Goal: Transaction & Acquisition: Purchase product/service

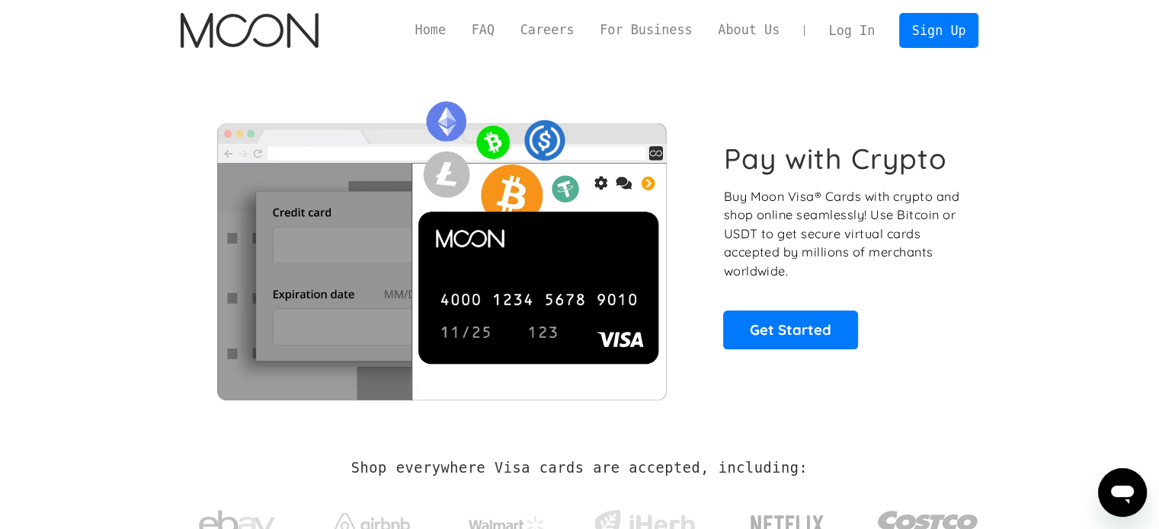
click at [817, 152] on h1 "Pay with Crypto" at bounding box center [835, 159] width 224 height 34
click at [838, 165] on h1 "Pay with Crypto" at bounding box center [835, 159] width 224 height 34
click at [818, 206] on p "Buy Moon Visa® Cards with crypto and shop online seamlessly! Use Bitcoin or USD…" at bounding box center [842, 234] width 238 height 94
click at [597, 260] on img at bounding box center [442, 245] width 522 height 309
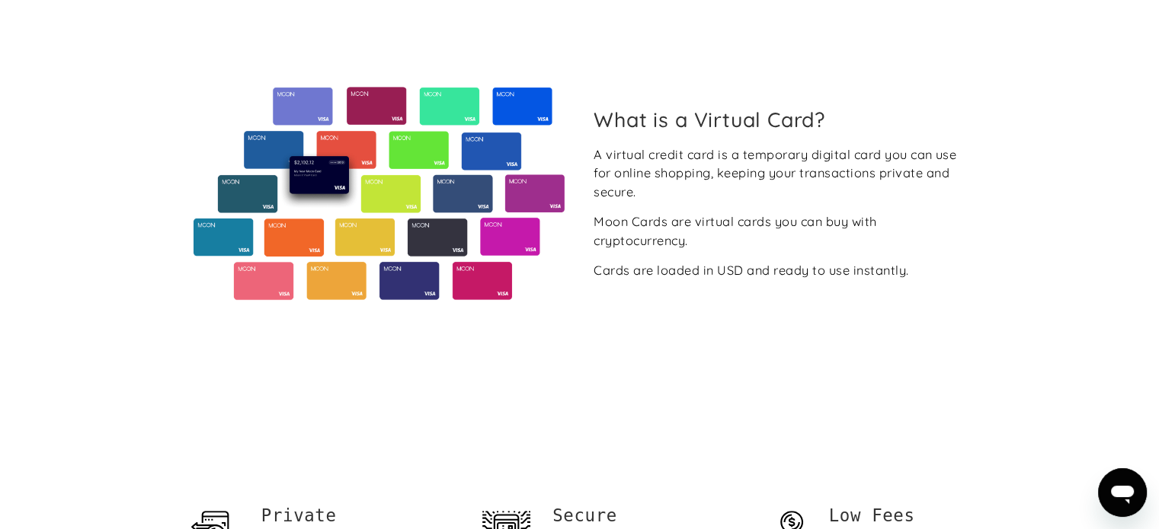
scroll to position [609, 0]
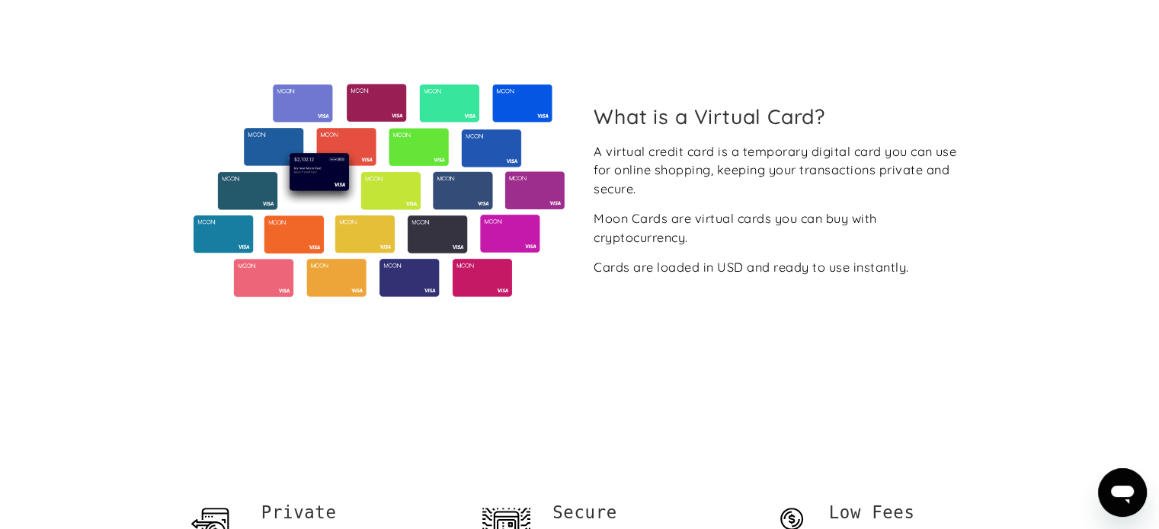
click at [734, 198] on div "A virtual credit card is a temporary digital card you can use for online shoppi…" at bounding box center [779, 209] width 373 height 135
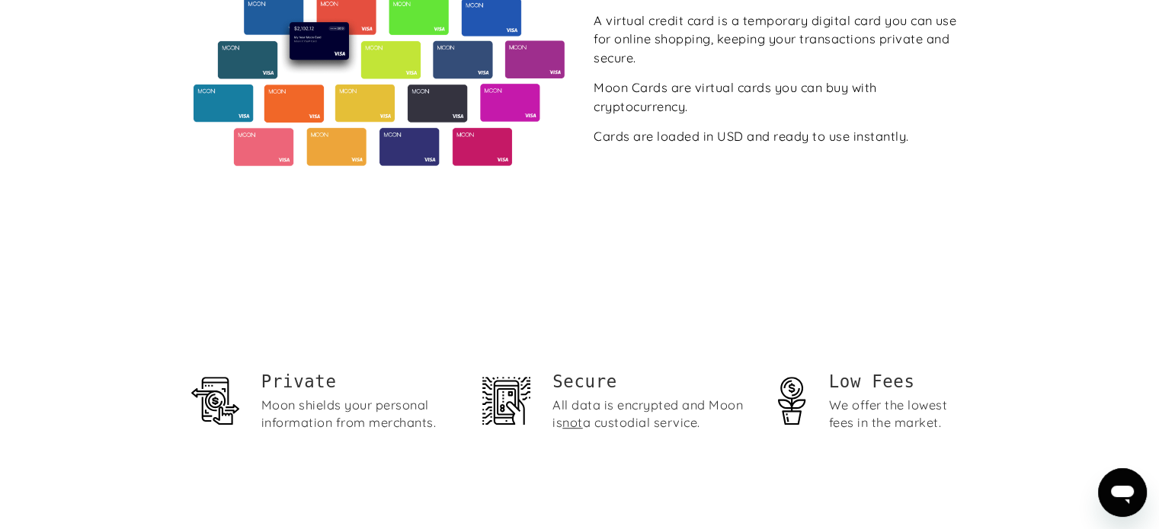
scroll to position [762, 0]
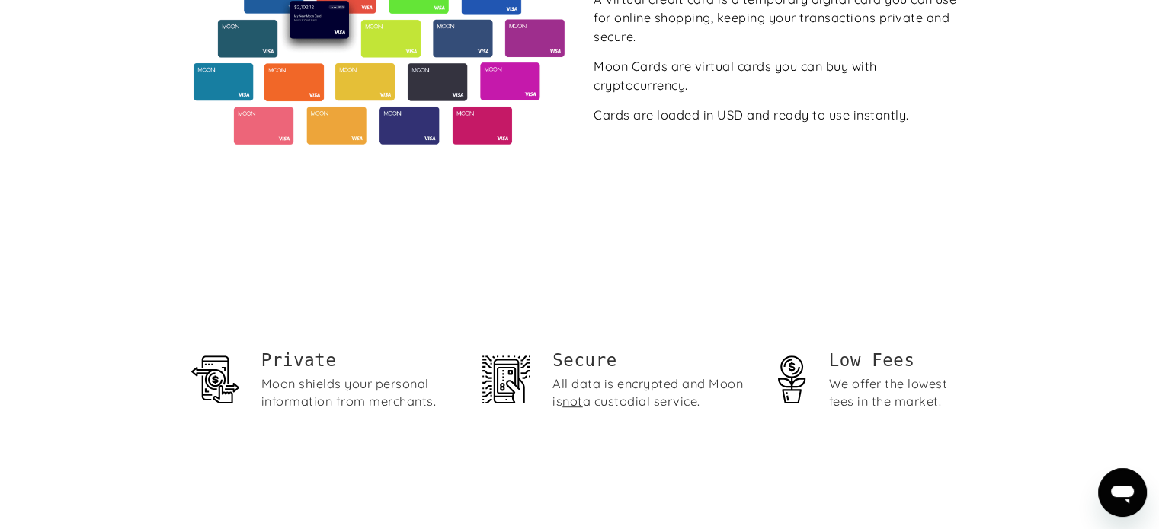
click at [824, 94] on div "A virtual credit card is a temporary digital card you can use for online shoppi…" at bounding box center [779, 57] width 373 height 135
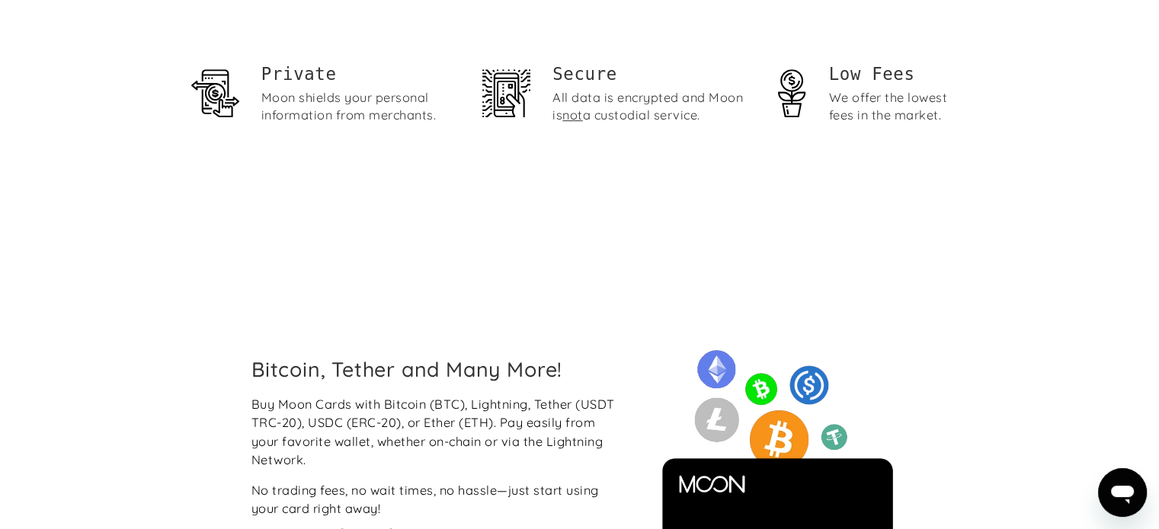
scroll to position [1067, 0]
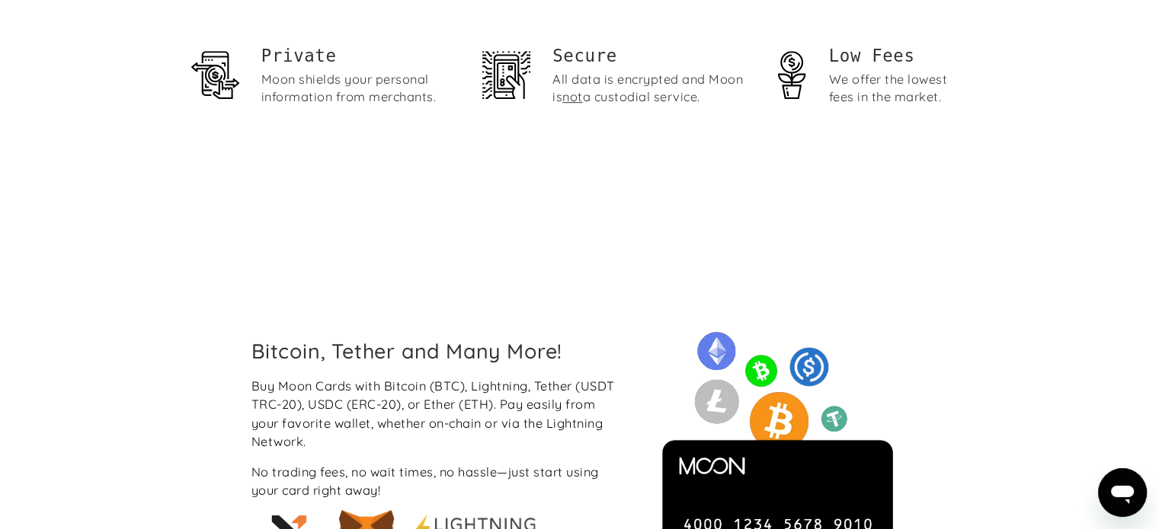
click at [698, 149] on div "Private Moon shields your personal information from merchants. Secure All data …" at bounding box center [580, 79] width 798 height 275
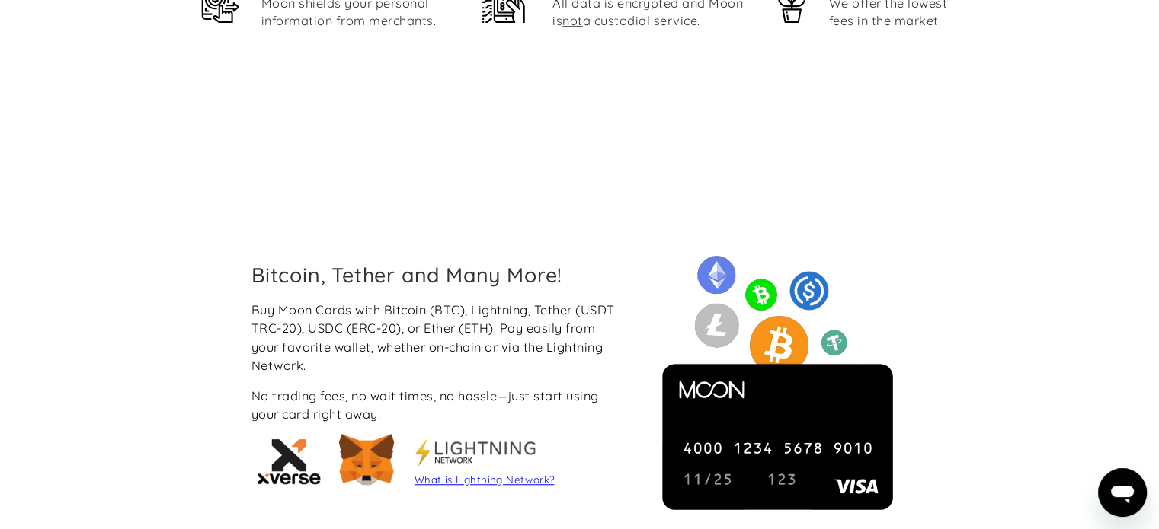
scroll to position [1295, 0]
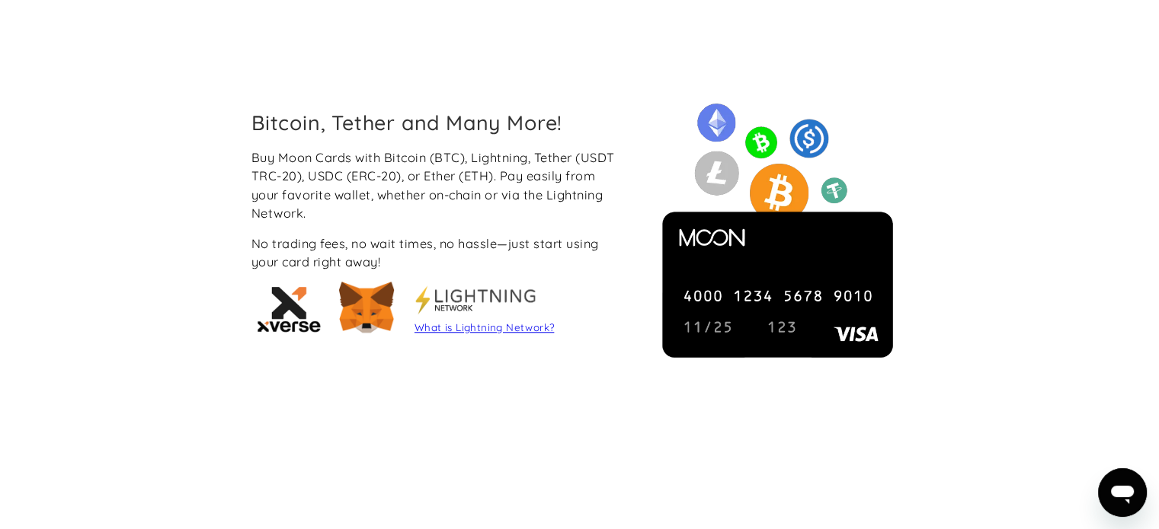
click at [628, 174] on div "Bitcoin, Tether and Many More! Buy Moon Cards with Bitcoin (BTC), Lightning, Te…" at bounding box center [437, 226] width 397 height 232
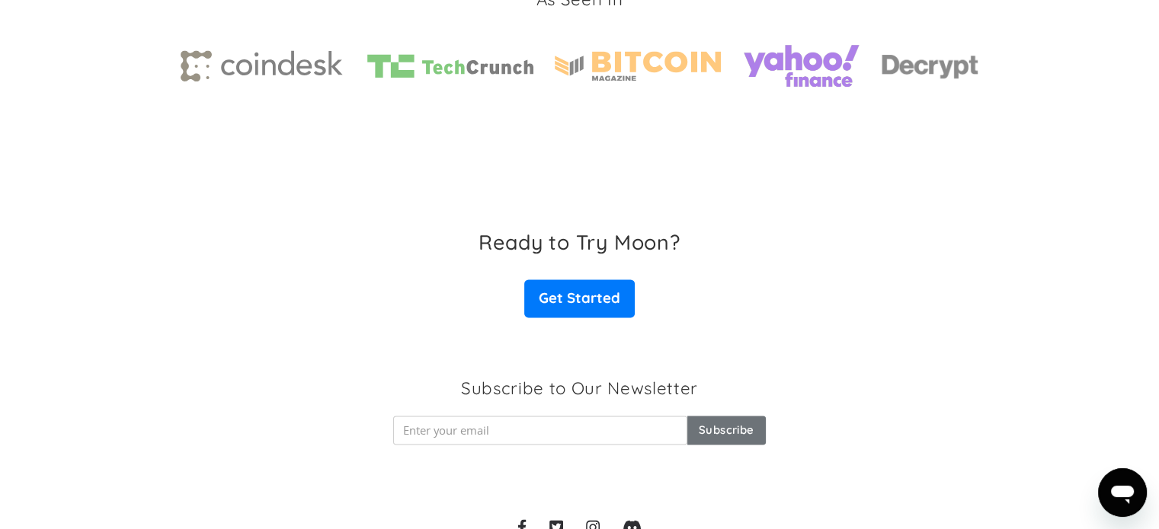
scroll to position [2453, 0]
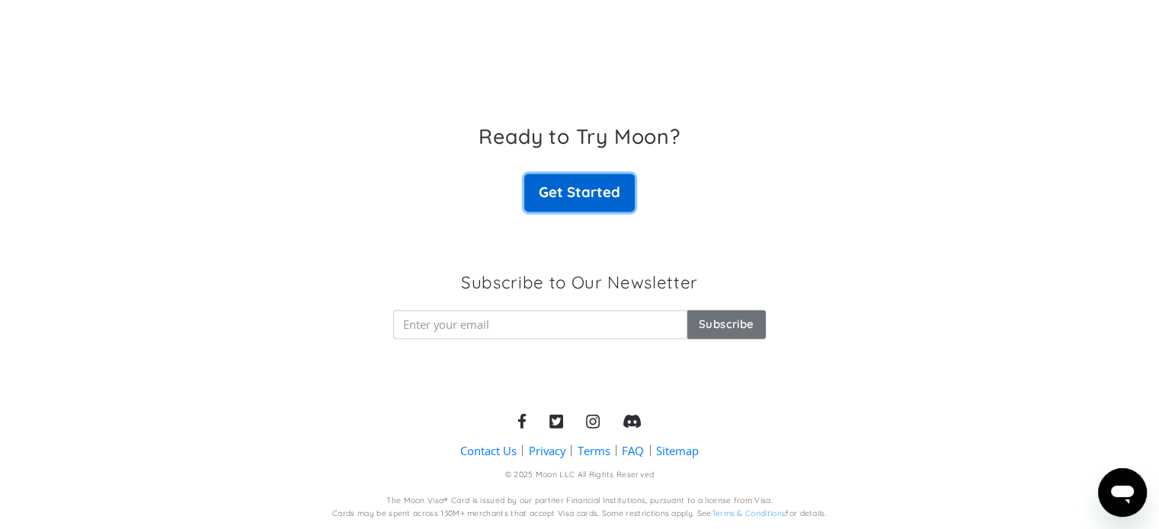
click at [622, 182] on link "Get Started" at bounding box center [579, 193] width 110 height 38
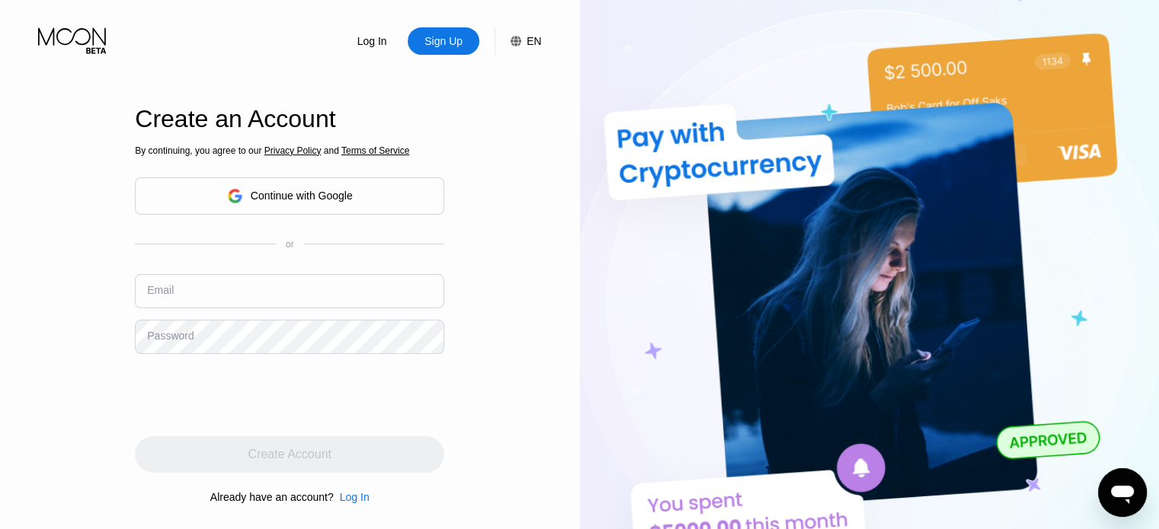
click at [564, 185] on div "Log In Sign Up EN Language English Save Create an Account By continuing, you ag…" at bounding box center [290, 291] width 580 height 583
click at [515, 176] on div "Log In Sign Up EN Language English Save Create an Account By continuing, you ag…" at bounding box center [290, 291] width 580 height 583
click at [307, 286] on input "text" at bounding box center [289, 291] width 309 height 34
type input "[EMAIL_ADDRESS][DOMAIN_NAME]"
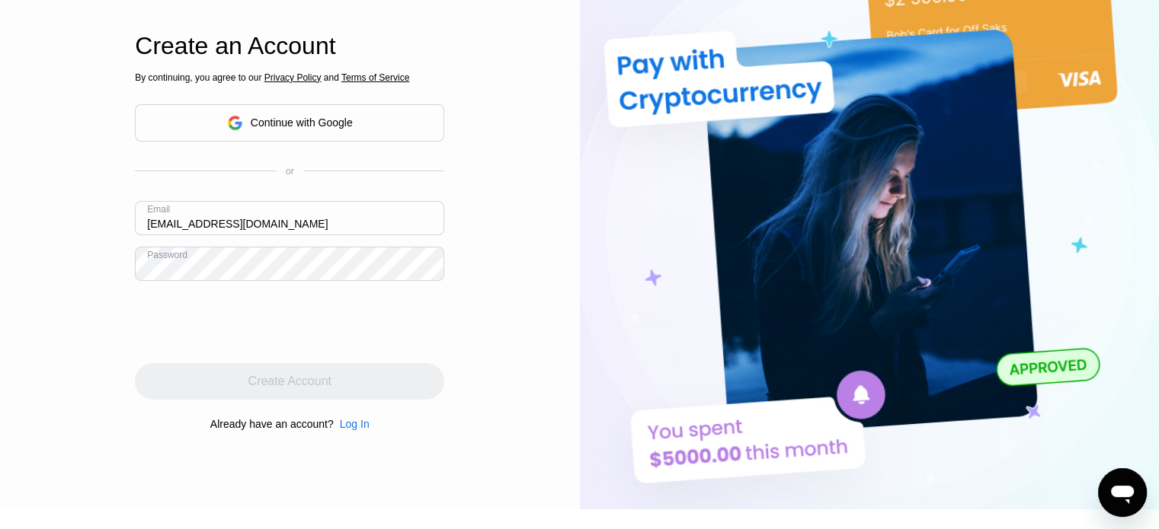
scroll to position [152, 0]
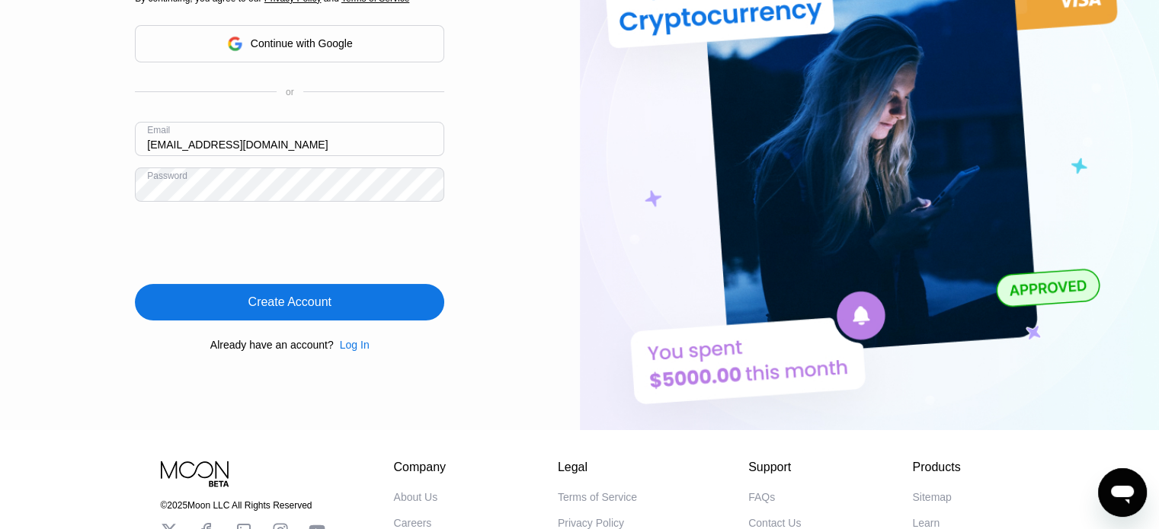
click at [401, 308] on div "Create Account" at bounding box center [289, 302] width 309 height 37
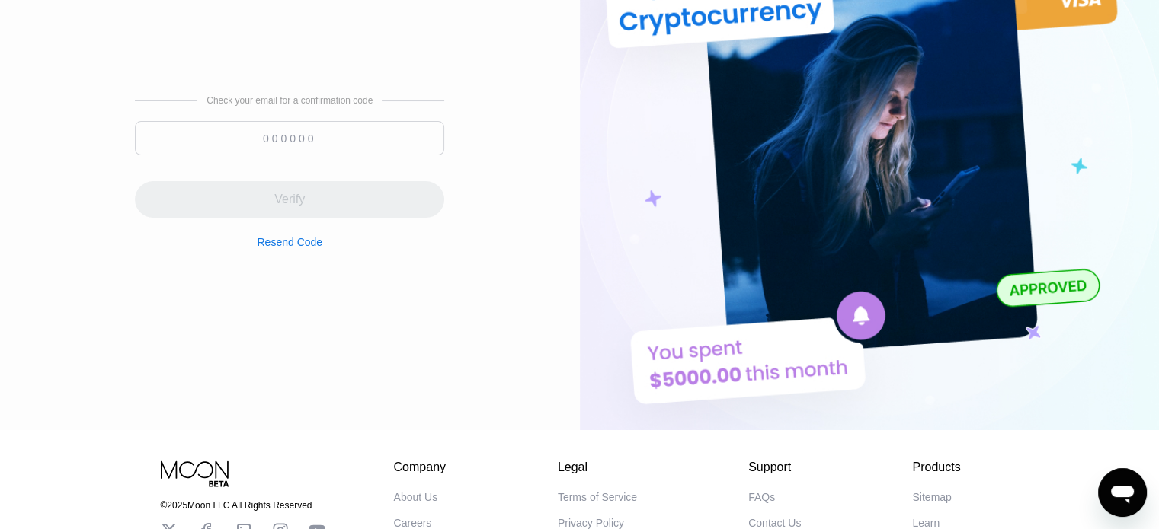
scroll to position [76, 0]
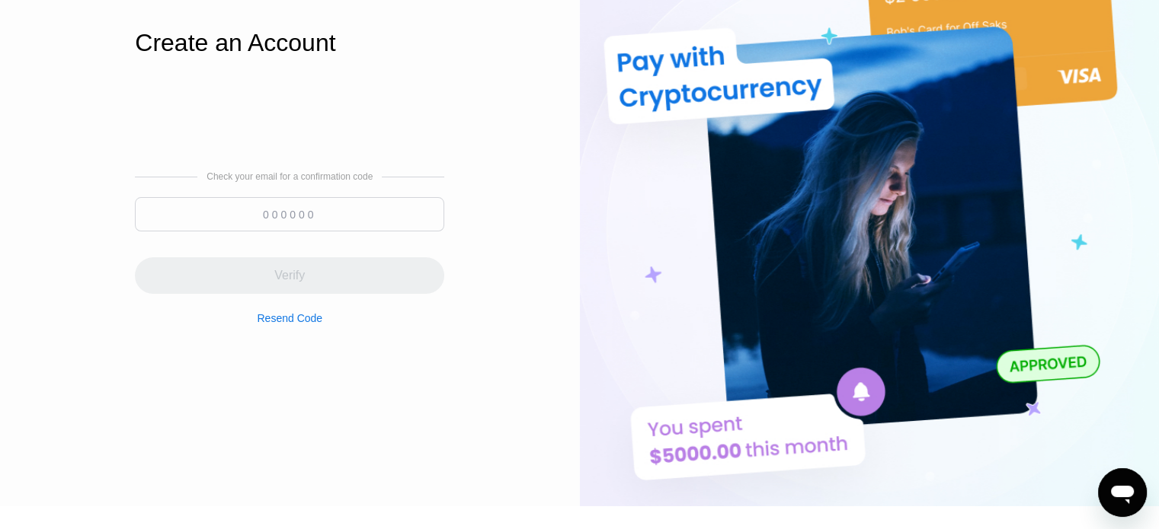
click at [383, 228] on input at bounding box center [289, 214] width 309 height 34
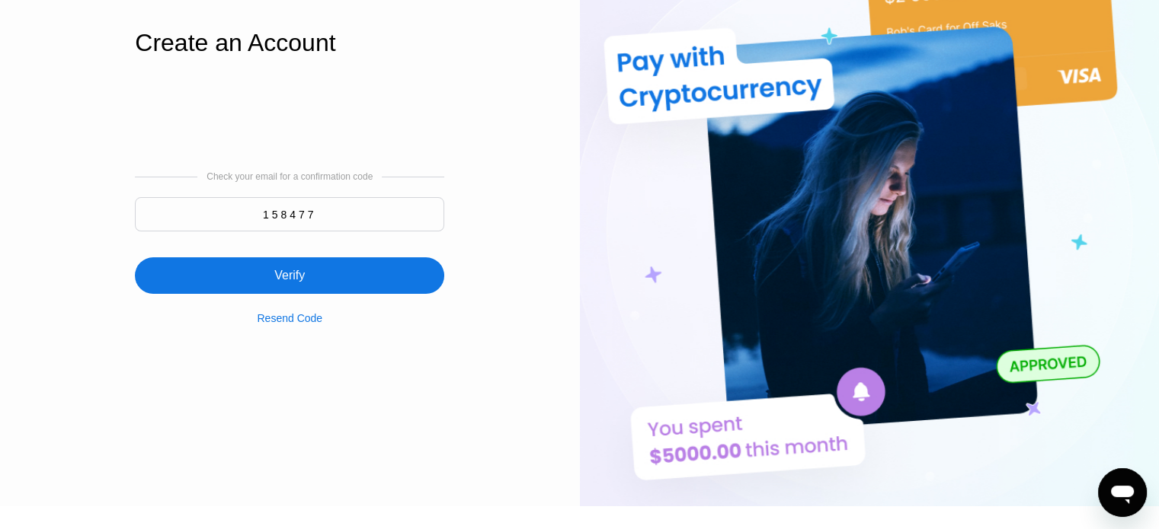
type input "158477"
click at [361, 283] on div "Verify" at bounding box center [289, 275] width 309 height 37
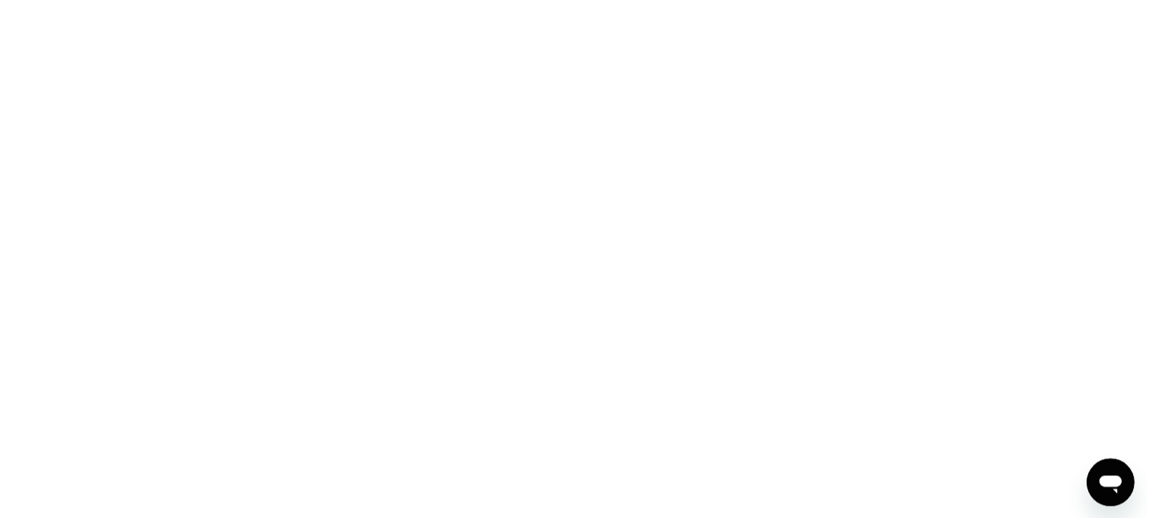
scroll to position [0, 0]
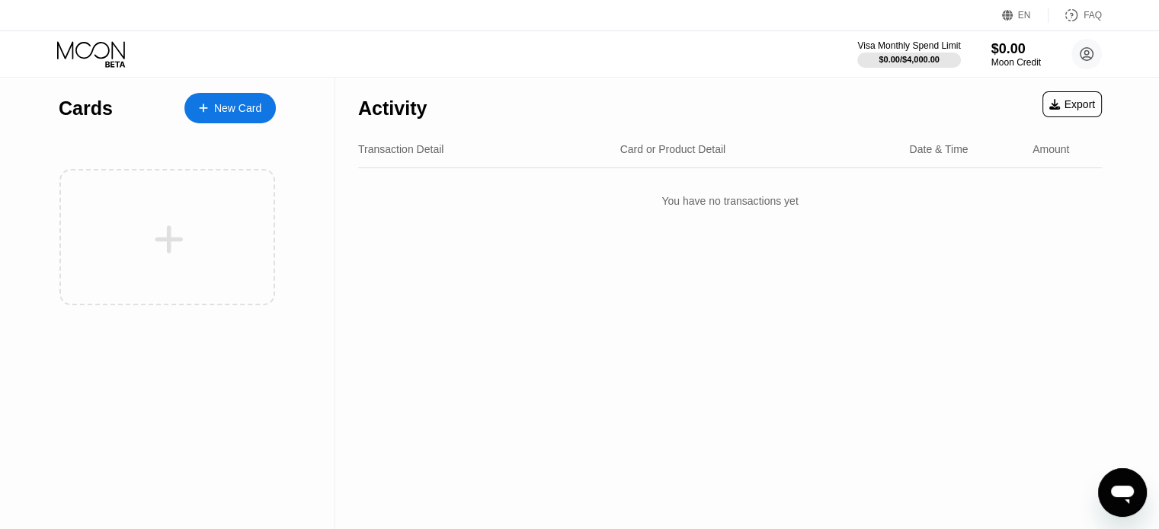
click at [460, 219] on div "You have no transactions yet" at bounding box center [730, 201] width 744 height 43
click at [745, 109] on div "Activity Export" at bounding box center [730, 104] width 744 height 53
click at [254, 104] on div "New Card" at bounding box center [237, 108] width 47 height 13
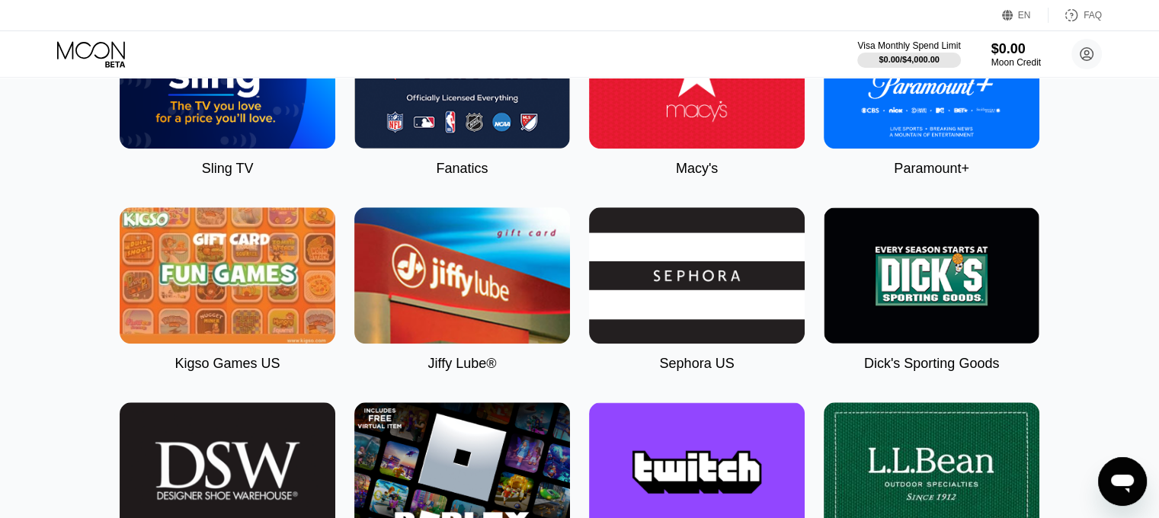
scroll to position [1676, 0]
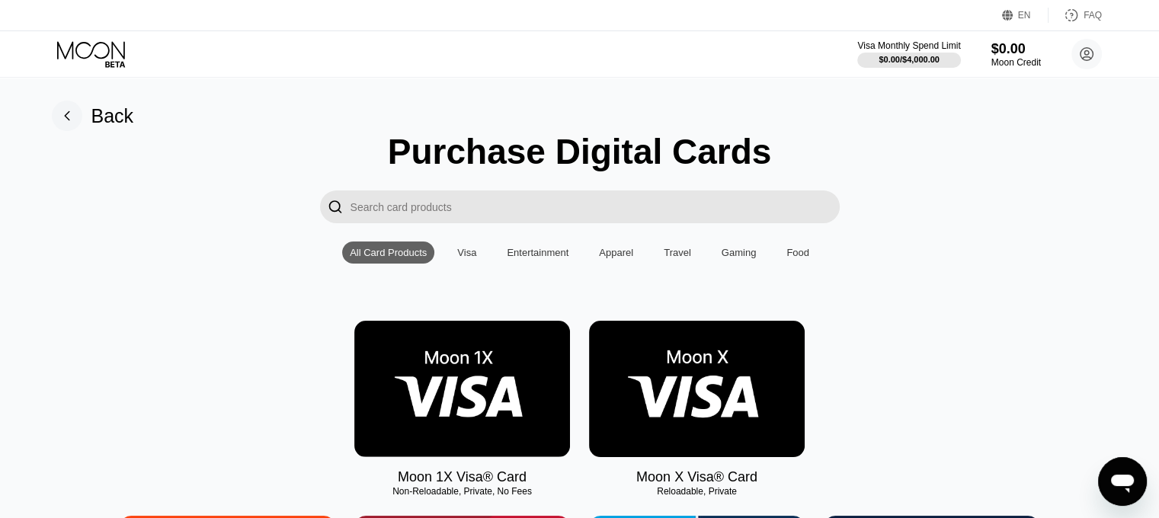
click at [665, 254] on div "Travel" at bounding box center [677, 252] width 27 height 11
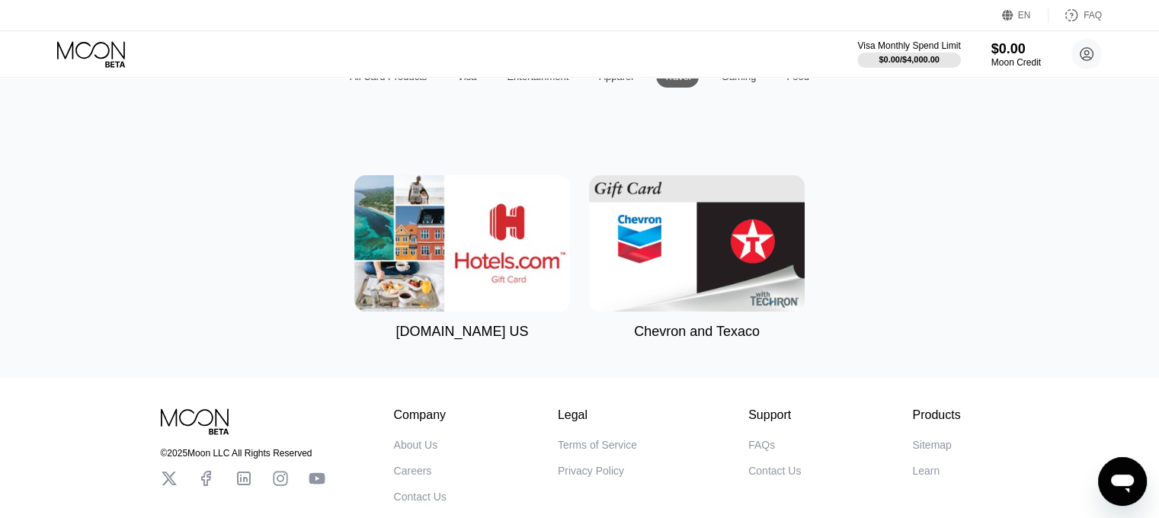
scroll to position [76, 0]
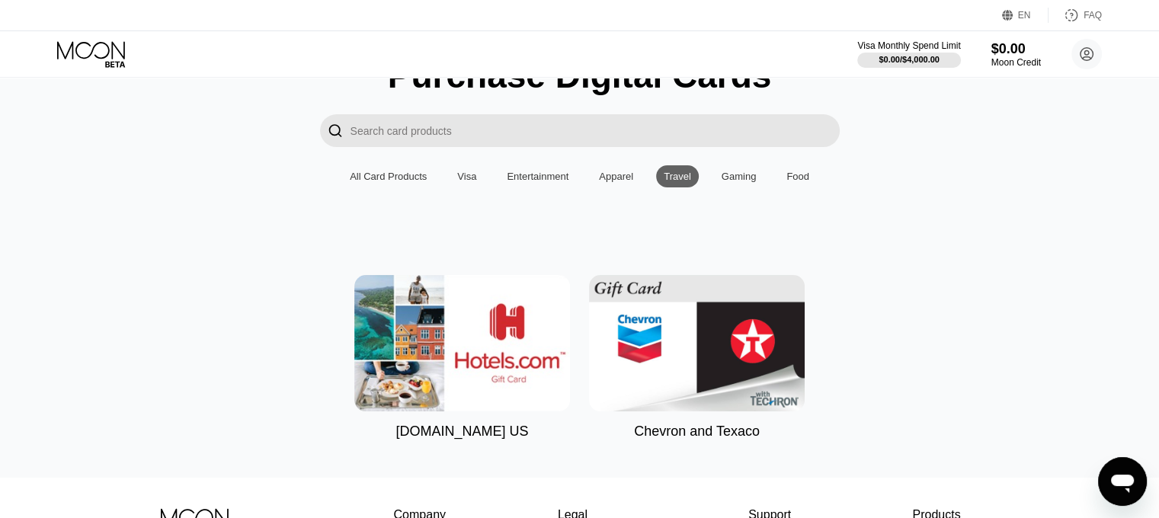
click at [472, 181] on div "Visa" at bounding box center [466, 176] width 19 height 11
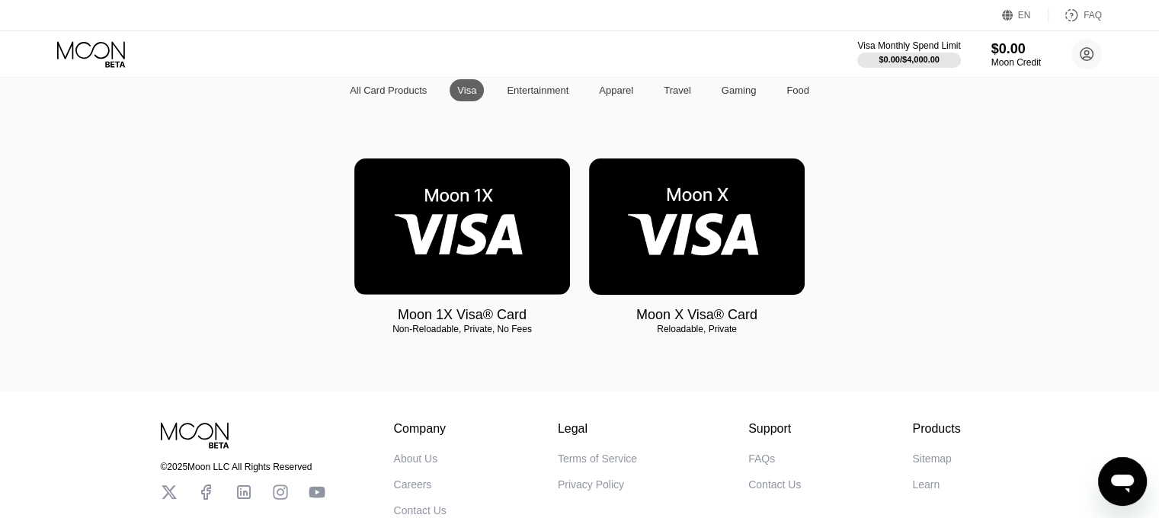
scroll to position [229, 0]
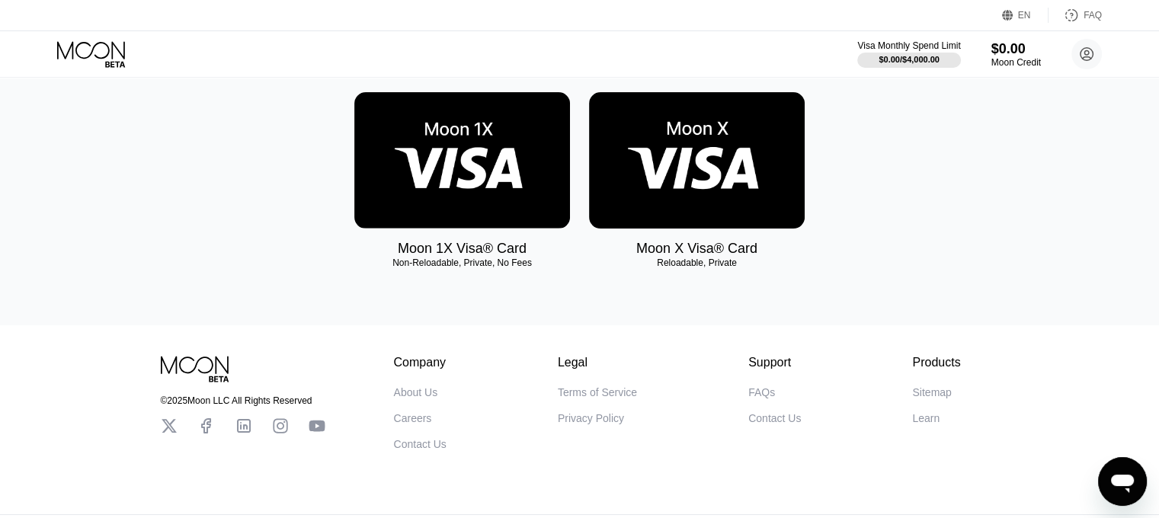
click at [478, 185] on img at bounding box center [462, 160] width 216 height 136
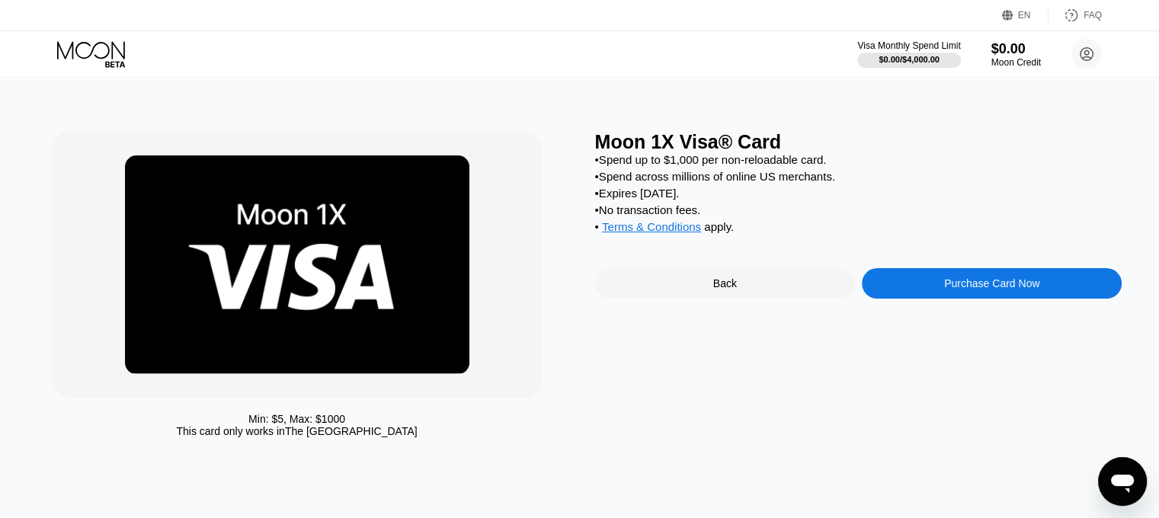
click at [732, 177] on div "• Spend across millions of online US merchants." at bounding box center [858, 176] width 527 height 13
click at [765, 183] on div "• Spend across millions of online US merchants." at bounding box center [858, 176] width 527 height 13
click at [766, 183] on div "• Spend across millions of online US merchants." at bounding box center [858, 176] width 527 height 13
click at [801, 183] on div "• Spend across millions of online US merchants." at bounding box center [858, 176] width 527 height 13
click at [881, 289] on div "Purchase Card Now" at bounding box center [992, 283] width 260 height 30
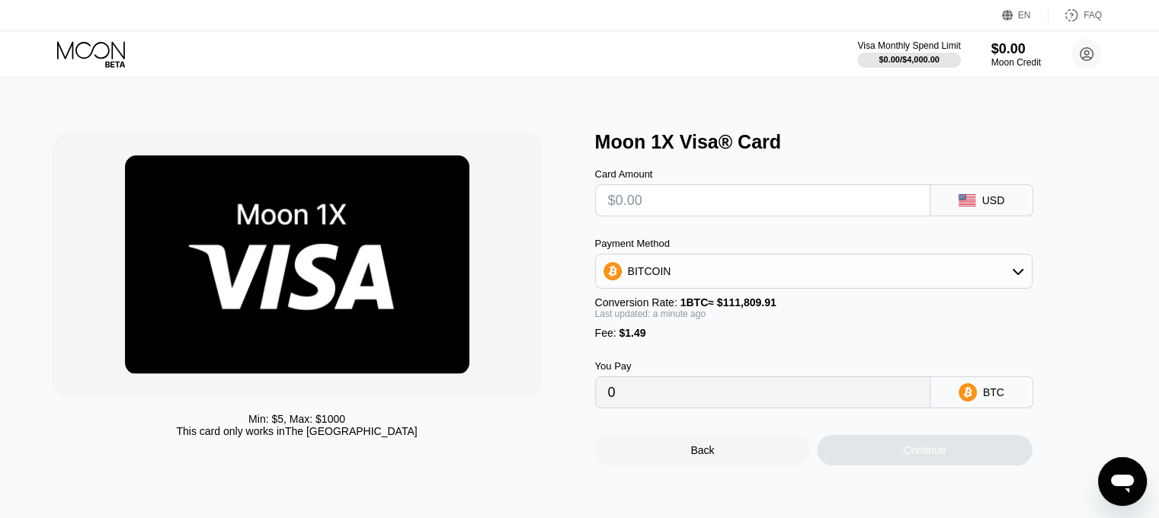
click at [716, 206] on input "text" at bounding box center [762, 200] width 309 height 30
type input "$1"
type input "0.00002227"
type input "$10"
type input "0.00010277"
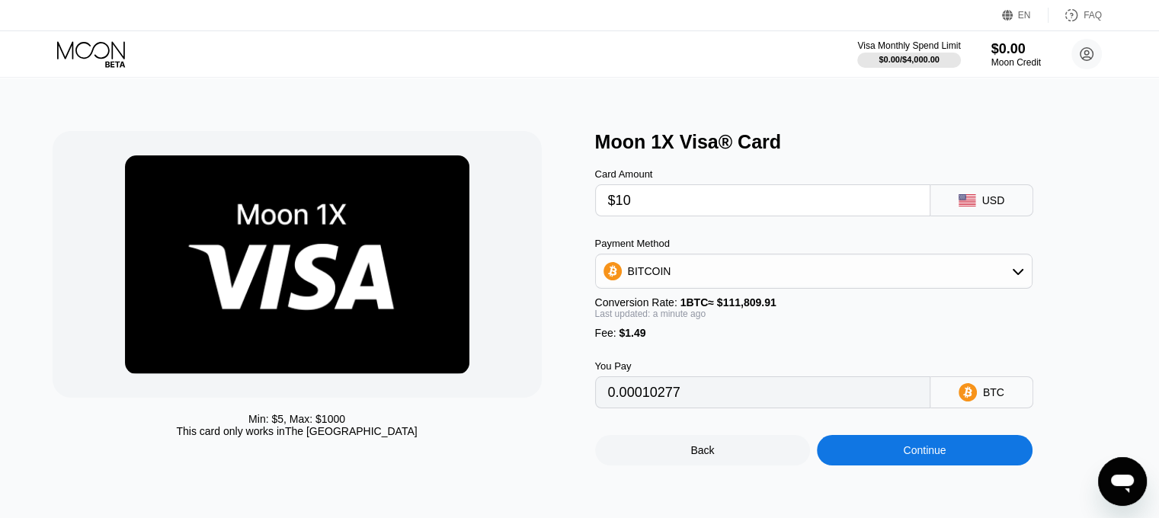
type input "$100"
type input "0.00090771"
type input "$1000"
type input "0.00895708"
type input "$1000"
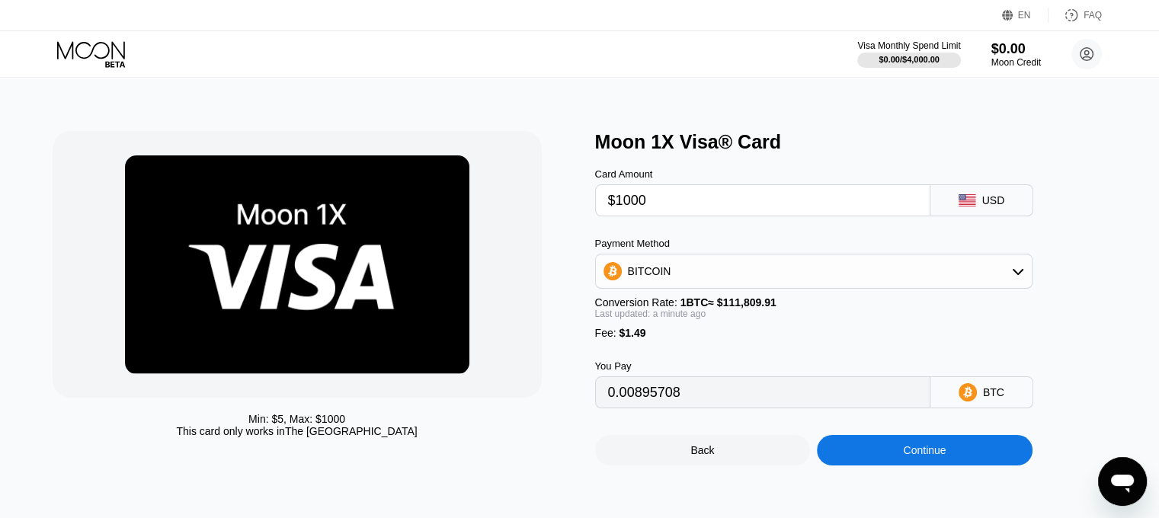
click at [737, 237] on div "Card Amount $1000 USD Payment Method BITCOIN Conversion Rate: 1 BTC ≈ $111,809.…" at bounding box center [839, 280] width 488 height 255
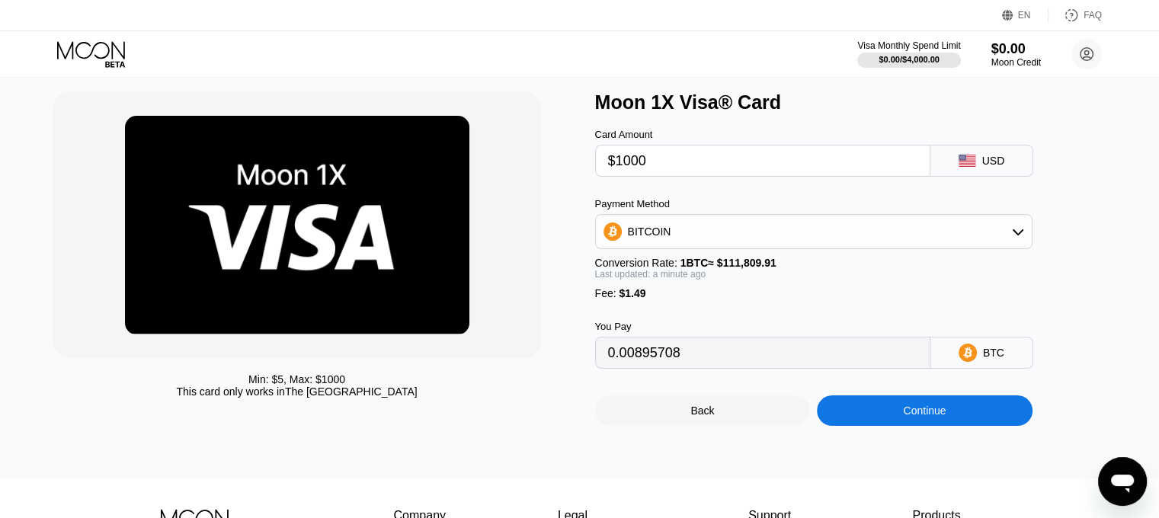
scroll to position [76, 0]
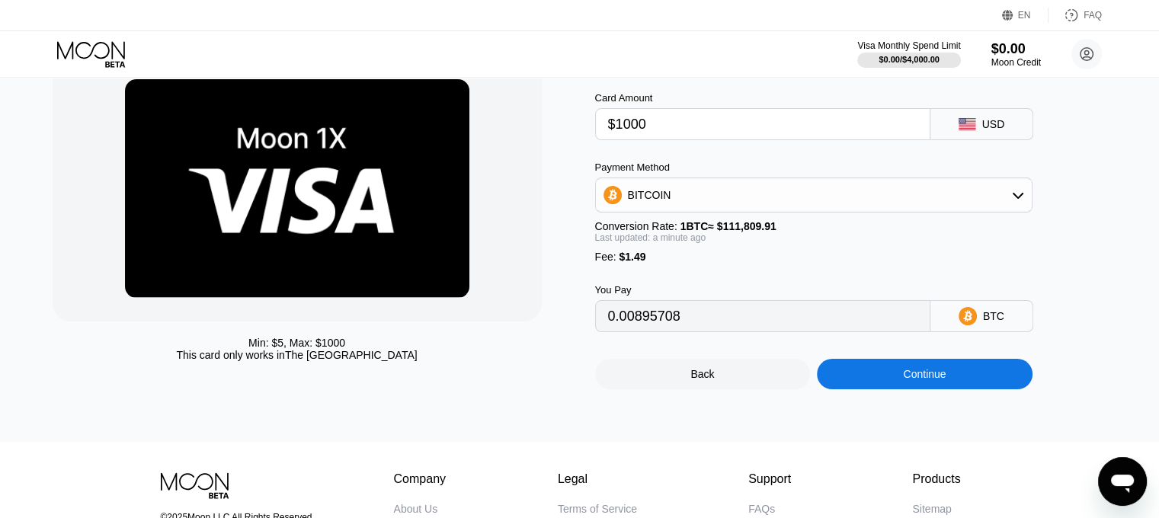
click at [759, 210] on div "BITCOIN" at bounding box center [814, 195] width 436 height 30
click at [717, 267] on div "USDT on TRON" at bounding box center [814, 270] width 428 height 30
type input "1011.61"
click at [774, 263] on div "Fee : $1.49" at bounding box center [813, 257] width 437 height 12
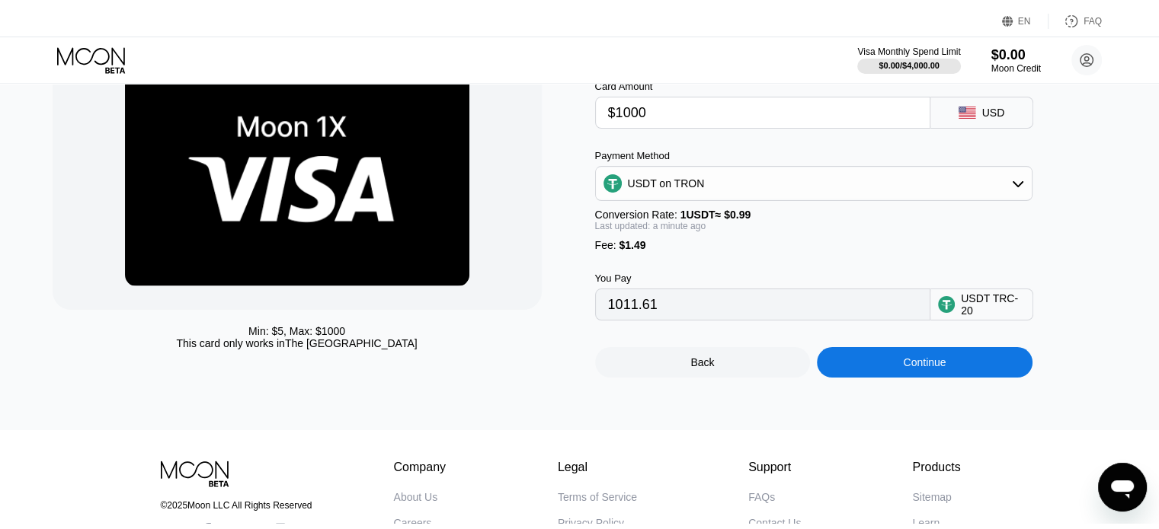
scroll to position [0, 0]
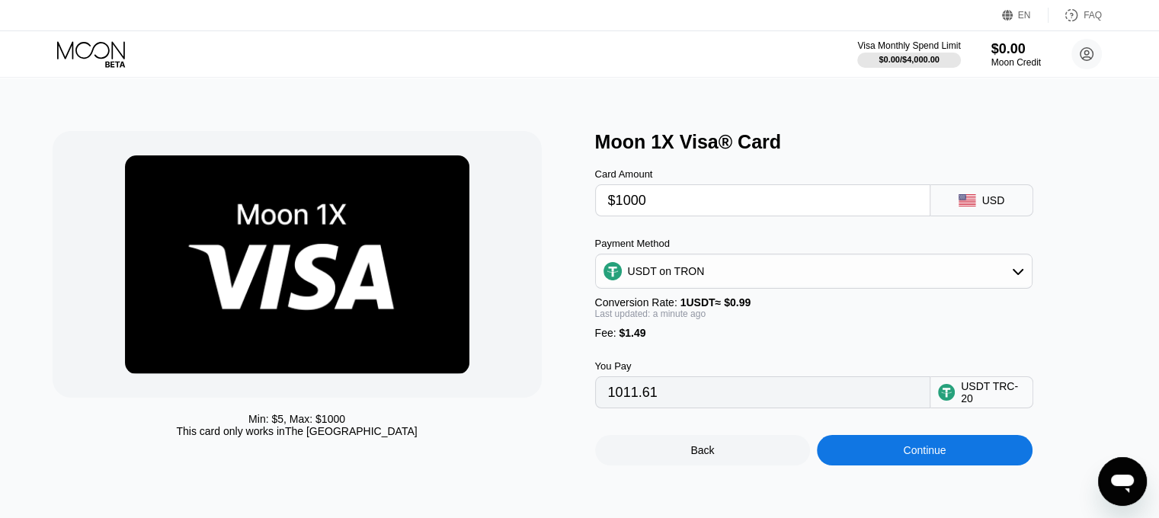
click at [107, 51] on icon at bounding box center [92, 54] width 71 height 27
